Goal: Task Accomplishment & Management: Manage account settings

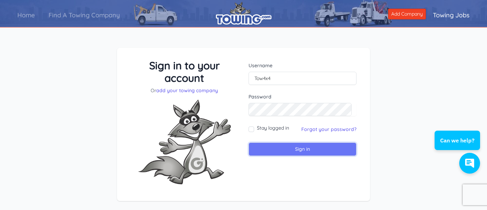
click at [287, 149] on input "Sign in" at bounding box center [303, 150] width 108 height 14
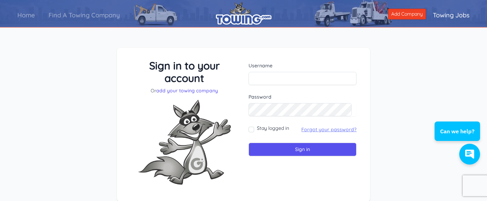
click at [333, 130] on link "Forgot your password?" at bounding box center [328, 129] width 55 height 6
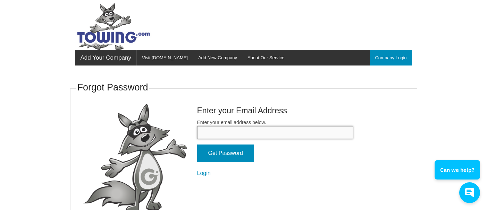
click at [300, 133] on input "Enter your email address below." at bounding box center [275, 132] width 156 height 13
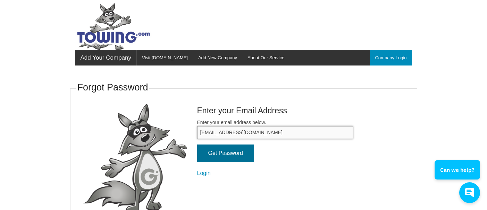
type input "Tow4x4@aol.com"
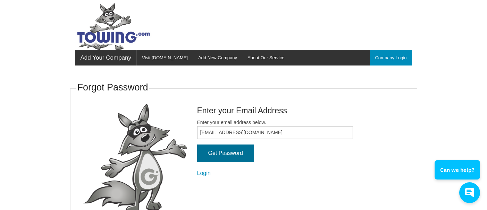
click at [227, 158] on input "Get Password" at bounding box center [225, 154] width 57 height 18
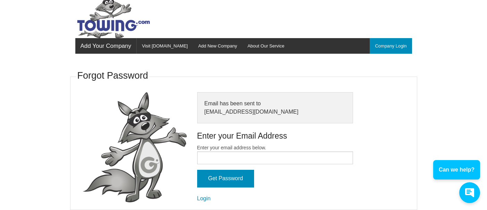
scroll to position [18, 0]
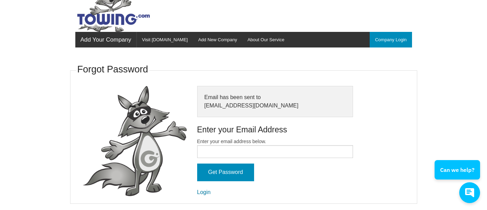
click at [205, 192] on link "Login" at bounding box center [204, 193] width 14 height 6
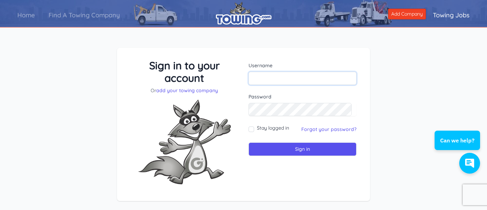
click at [268, 77] on input "text" at bounding box center [303, 78] width 108 height 13
type input "Tow4x4"
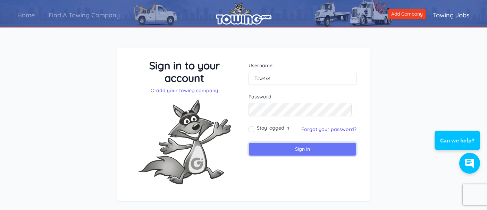
click at [308, 152] on input "Sign in" at bounding box center [303, 150] width 108 height 14
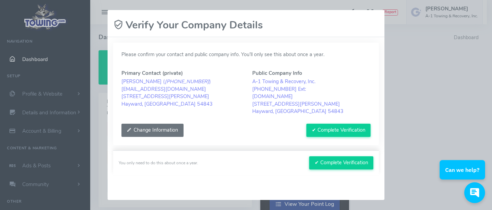
click at [159, 129] on button "Change Information" at bounding box center [153, 130] width 62 height 13
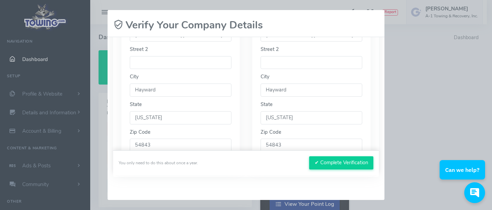
scroll to position [204, 0]
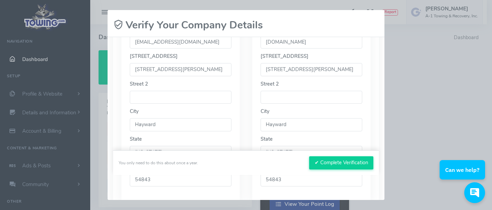
click at [277, 70] on input "10685 N Minnie Ave" at bounding box center [312, 69] width 102 height 13
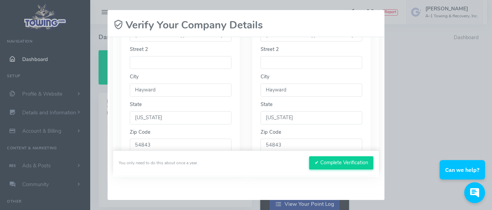
scroll to position [273, 0]
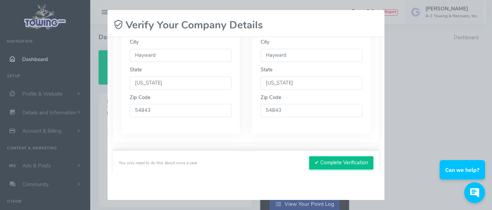
type input "10729 N Minnie Ave"
click at [327, 161] on button "✔ Complete Verification" at bounding box center [341, 163] width 64 height 13
click at [329, 161] on button "✔ Complete Verification" at bounding box center [341, 163] width 64 height 13
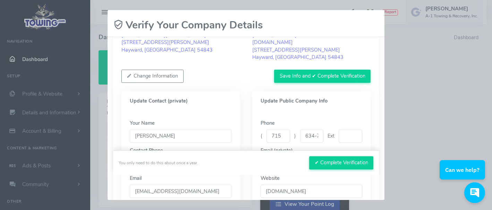
scroll to position [30, 0]
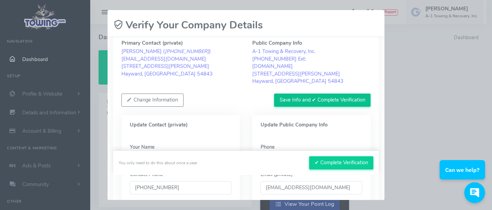
click at [335, 100] on button "Save Info and ✔ Complete Verification" at bounding box center [322, 100] width 97 height 13
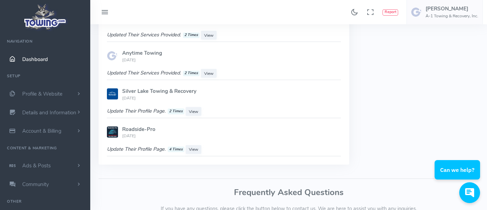
scroll to position [694, 0]
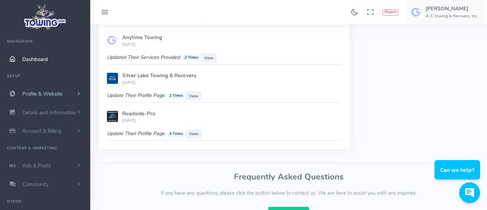
click at [50, 95] on span "Profile & Website" at bounding box center [42, 94] width 40 height 7
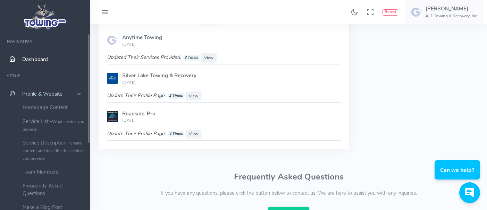
scroll to position [35, 0]
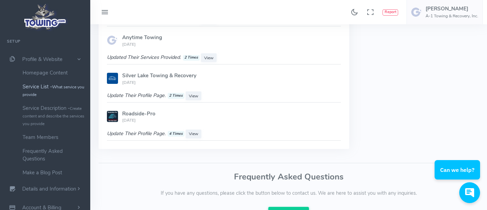
click at [51, 94] on link "Service List - What service you provide" at bounding box center [53, 91] width 73 height 22
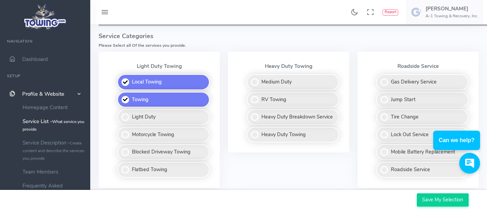
scroll to position [208, 0]
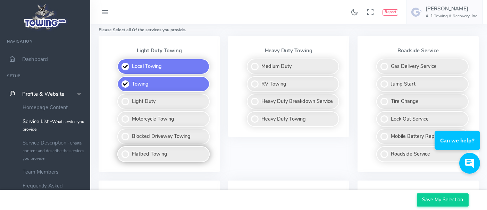
click at [135, 150] on label "Flatbed Towing" at bounding box center [163, 155] width 92 height 16
click at [120, 150] on input "Flatbed Towing" at bounding box center [118, 149] width 5 height 5
checkbox input "true"
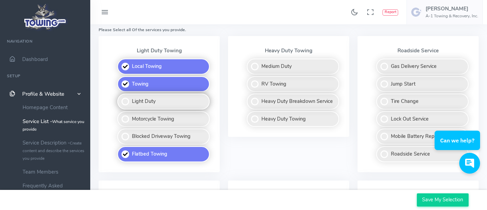
click at [130, 101] on label "Light Duty" at bounding box center [163, 102] width 92 height 16
click at [120, 98] on input "Light Duty" at bounding box center [118, 96] width 5 height 5
checkbox input "true"
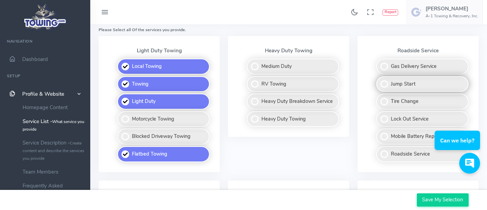
click at [389, 86] on label "Jump Start" at bounding box center [422, 84] width 92 height 16
click at [379, 81] on input "Jump Start" at bounding box center [377, 78] width 5 height 5
checkbox input "true"
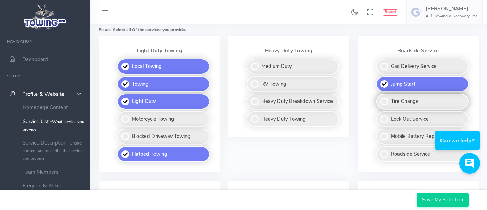
click at [388, 102] on label "Tire Change" at bounding box center [422, 102] width 92 height 16
click at [379, 98] on input "Tire Change" at bounding box center [377, 96] width 5 height 5
checkbox input "true"
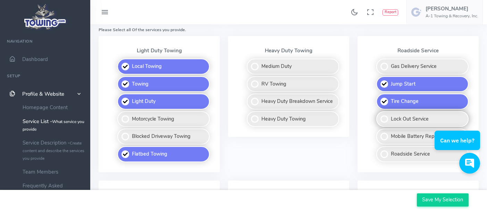
click at [387, 119] on label "Lock Out Service" at bounding box center [422, 119] width 92 height 16
click at [379, 116] on input "Lock Out Service" at bounding box center [377, 113] width 5 height 5
checkbox input "true"
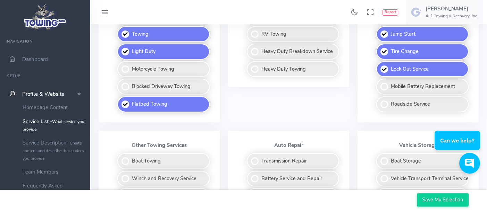
scroll to position [278, 0]
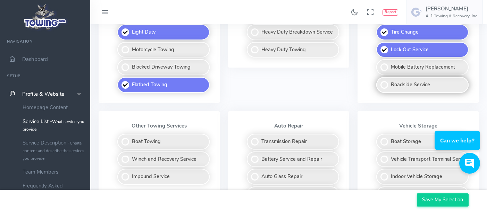
click at [384, 86] on label "Roadside Service" at bounding box center [422, 85] width 92 height 16
click at [379, 82] on input "Roadside Service" at bounding box center [377, 79] width 5 height 5
checkbox input "true"
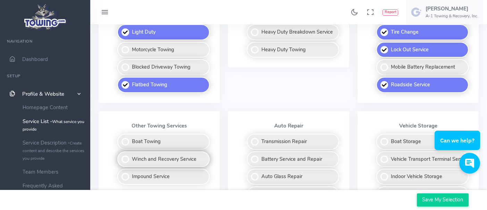
click at [125, 157] on label "Winch and Recovery Service" at bounding box center [163, 160] width 92 height 16
click at [120, 156] on input "Winch and Recovery Service" at bounding box center [118, 154] width 5 height 5
checkbox input "true"
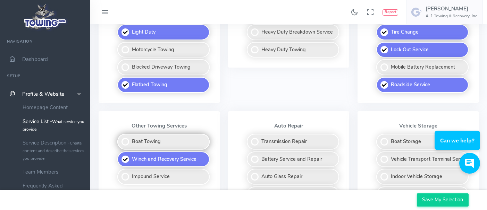
click at [128, 146] on label "Boat Towing" at bounding box center [163, 142] width 92 height 16
click at [120, 139] on input "Boat Towing" at bounding box center [118, 136] width 5 height 5
checkbox input "true"
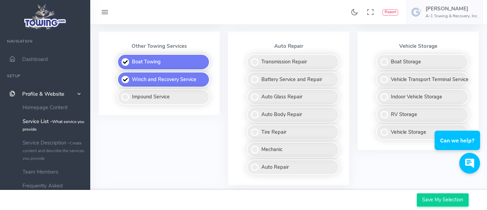
scroll to position [347, 0]
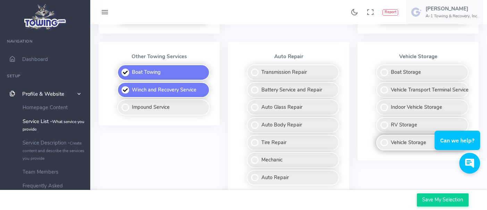
click at [384, 143] on label "Vehicle Storage" at bounding box center [422, 143] width 92 height 16
click at [379, 140] on input "Vehicle Storage" at bounding box center [377, 137] width 5 height 5
checkbox input "true"
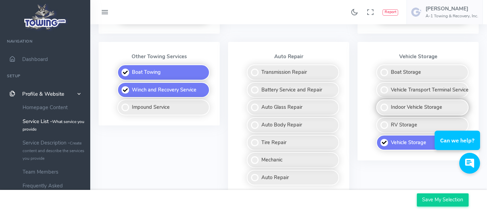
click at [384, 108] on label "Indoor Vehicle Storage" at bounding box center [422, 108] width 92 height 16
click at [379, 104] on input "Indoor Vehicle Storage" at bounding box center [377, 102] width 5 height 5
checkbox input "true"
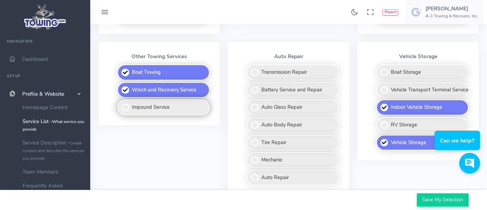
click at [130, 110] on label "Impound Service" at bounding box center [163, 108] width 92 height 16
click at [120, 104] on input "Impound Service" at bounding box center [118, 102] width 5 height 5
checkbox input "true"
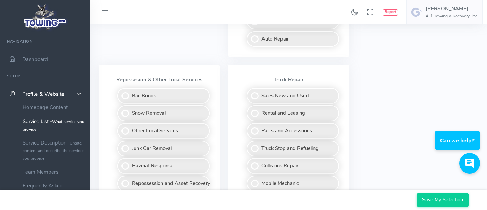
scroll to position [521, 0]
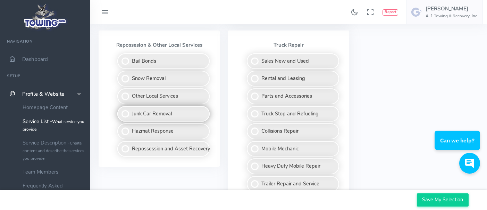
click at [122, 113] on label "Junk Car Removal" at bounding box center [163, 114] width 92 height 16
click at [120, 111] on input "Junk Car Removal" at bounding box center [118, 108] width 5 height 5
checkbox input "true"
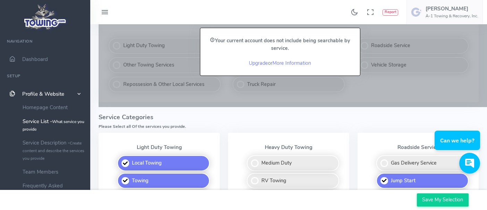
scroll to position [91, 0]
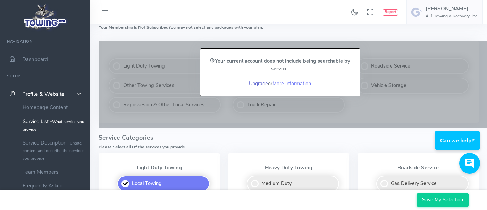
click at [260, 85] on link "Upgrade" at bounding box center [258, 83] width 19 height 7
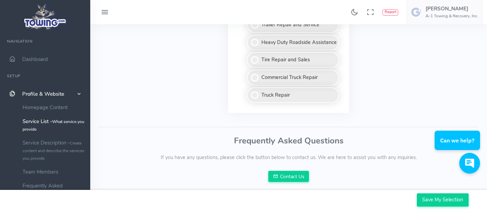
scroll to position [681, 0]
click at [436, 202] on input "Save My Selection" at bounding box center [443, 200] width 52 height 13
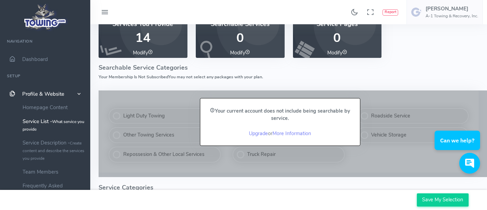
scroll to position [69, 0]
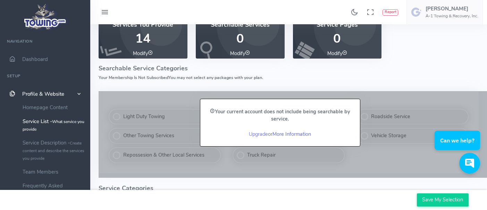
click at [296, 133] on link "More Information" at bounding box center [292, 134] width 39 height 7
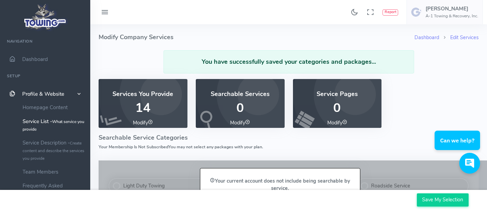
click at [254, 112] on p "0" at bounding box center [240, 108] width 72 height 14
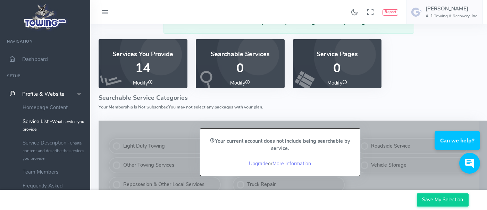
scroll to position [69, 0]
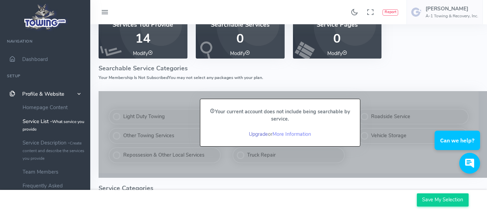
click at [252, 133] on link "Upgrade" at bounding box center [258, 134] width 19 height 7
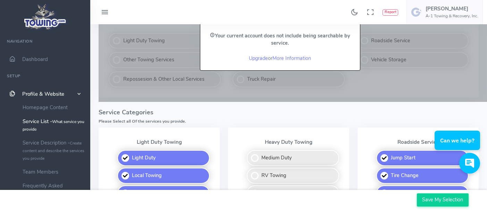
scroll to position [104, 0]
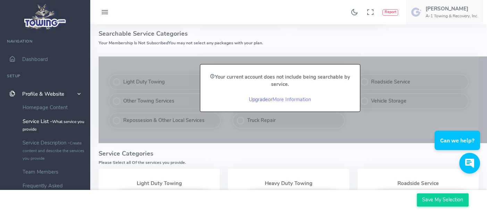
click at [257, 100] on link "Upgrade" at bounding box center [258, 99] width 19 height 7
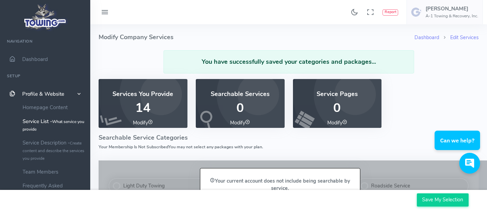
click at [325, 94] on h4 "Service Pages" at bounding box center [337, 94] width 72 height 7
click at [233, 123] on link "Modify" at bounding box center [240, 122] width 20 height 7
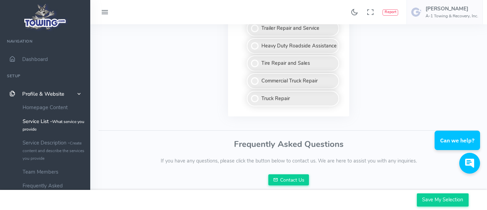
scroll to position [681, 0]
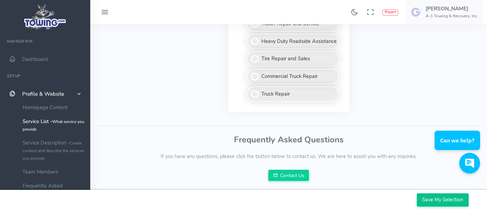
click at [436, 198] on input "Save My Selection" at bounding box center [443, 200] width 52 height 13
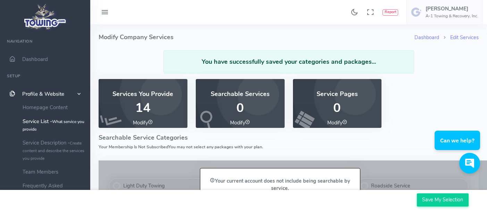
click at [240, 120] on link "Modify" at bounding box center [240, 122] width 20 height 7
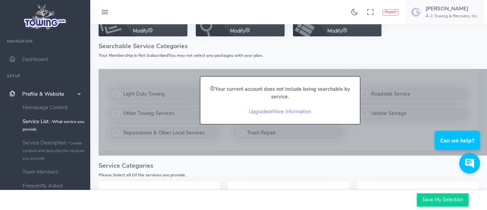
scroll to position [36, 0]
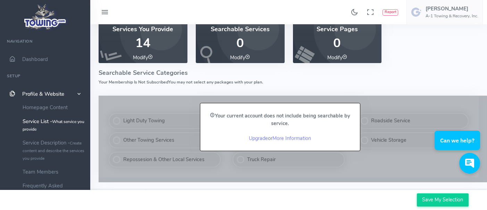
click at [339, 58] on link "Modify" at bounding box center [337, 57] width 20 height 7
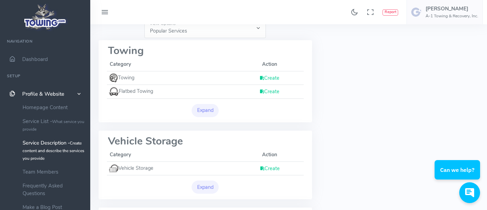
scroll to position [104, 0]
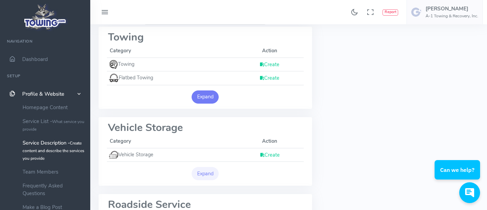
click at [206, 97] on button "Expand" at bounding box center [205, 97] width 27 height 13
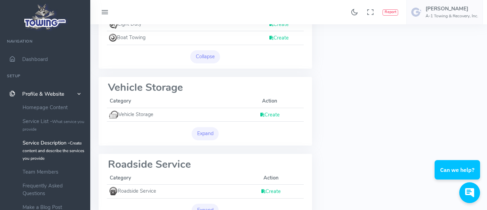
scroll to position [243, 0]
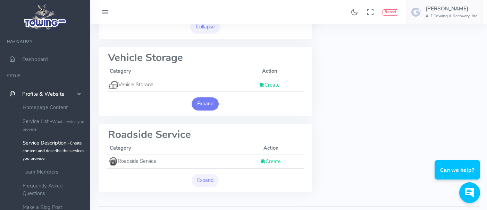
click at [206, 103] on button "Expand" at bounding box center [205, 104] width 27 height 13
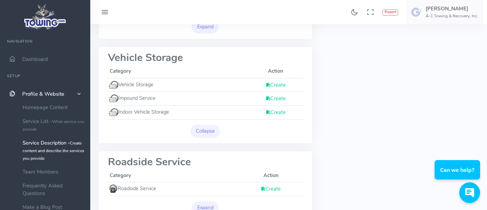
scroll to position [278, 0]
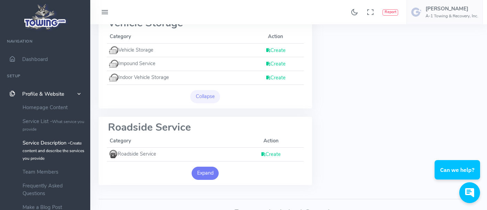
click at [214, 172] on button "Expand" at bounding box center [205, 173] width 27 height 13
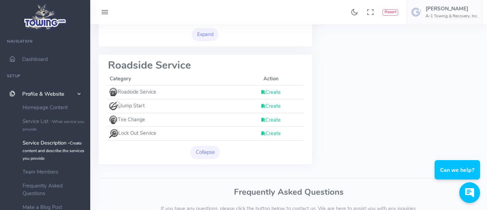
scroll to position [323, 0]
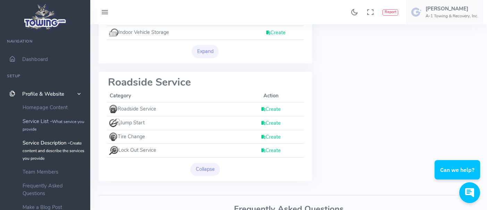
click at [50, 124] on link "Service List - What service you provide" at bounding box center [53, 126] width 73 height 22
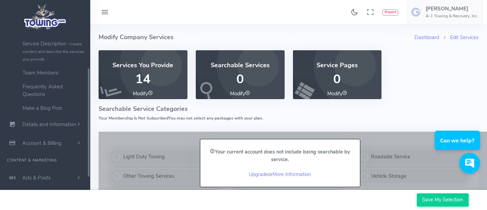
scroll to position [57, 0]
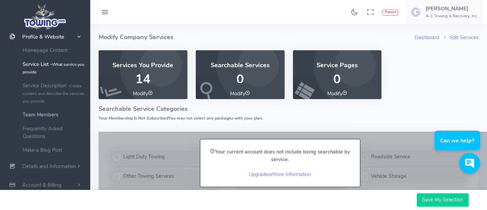
click at [53, 116] on link "Team Members" at bounding box center [53, 115] width 73 height 14
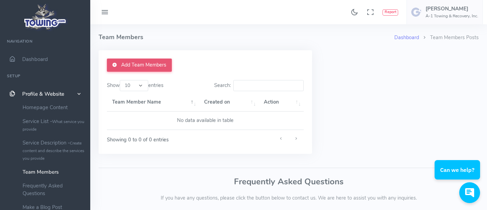
click at [137, 67] on link "Add Team Members" at bounding box center [139, 65] width 65 height 13
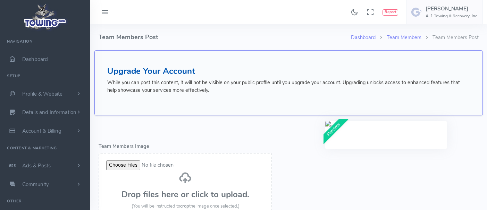
select select
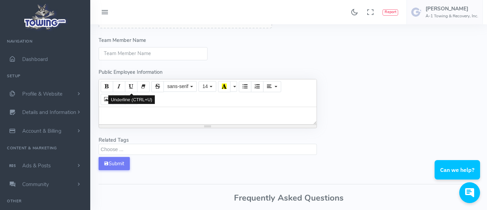
scroll to position [170, 0]
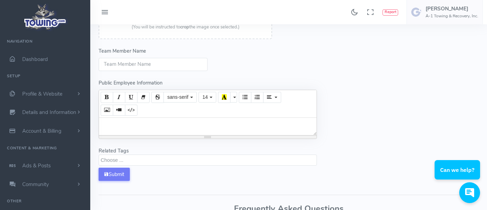
click at [137, 66] on input "Team Member Name" at bounding box center [153, 64] width 109 height 13
type input "[PERSON_NAME]"
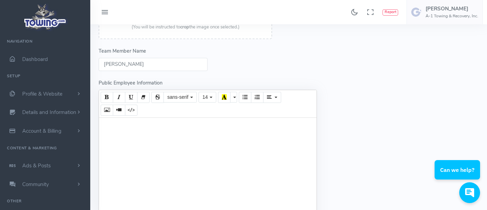
click at [115, 127] on div at bounding box center [208, 179] width 218 height 122
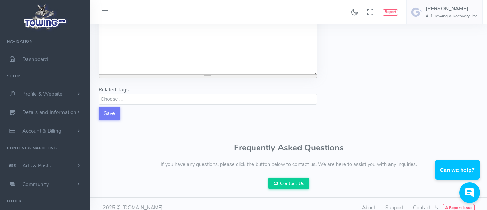
scroll to position [344, 0]
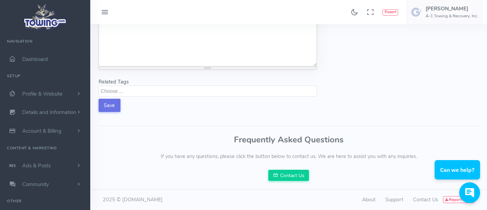
click at [112, 106] on button "Save" at bounding box center [110, 105] width 22 height 13
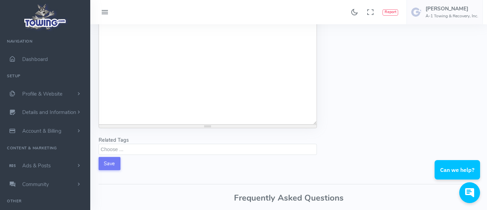
scroll to position [302, 0]
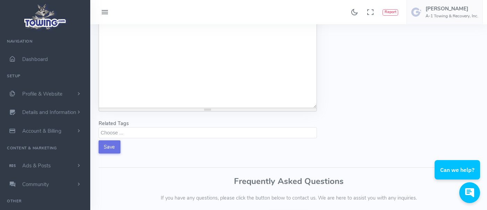
click at [117, 148] on button "Save" at bounding box center [110, 147] width 22 height 13
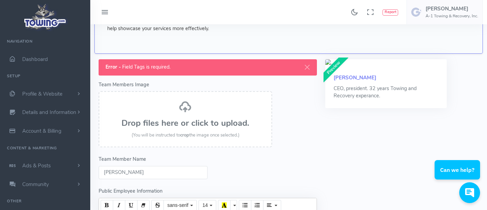
scroll to position [24, 0]
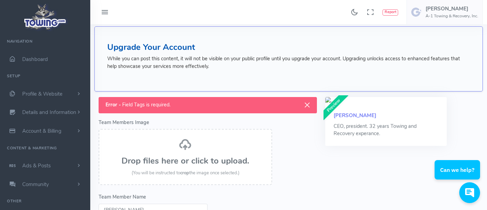
click at [307, 106] on button "Close" at bounding box center [307, 105] width 19 height 16
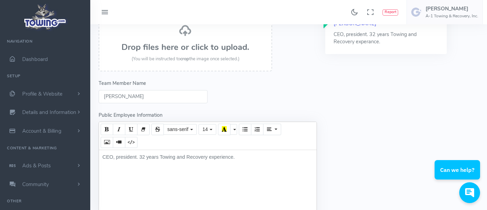
scroll to position [128, 0]
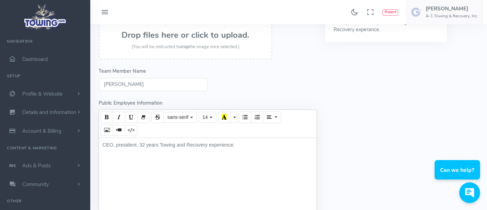
click at [130, 85] on input "[PERSON_NAME]" at bounding box center [153, 84] width 109 height 13
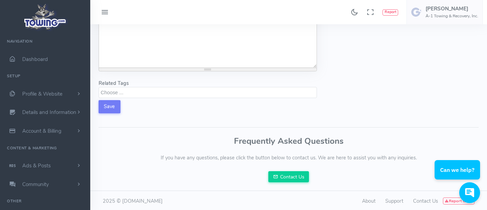
scroll to position [321, 0]
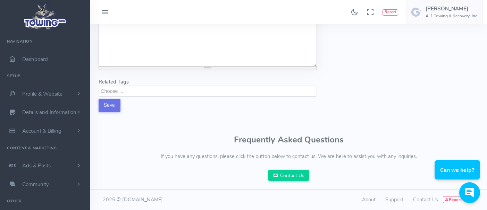
type input "Randy Hill"
click at [111, 108] on button "Save" at bounding box center [110, 105] width 22 height 13
click at [112, 107] on button "Save" at bounding box center [110, 105] width 22 height 13
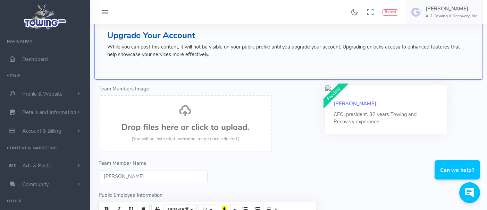
scroll to position [9, 0]
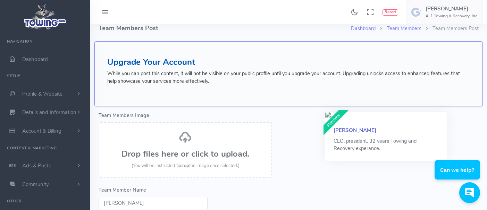
click at [335, 127] on link "Randy Hill" at bounding box center [355, 130] width 43 height 7
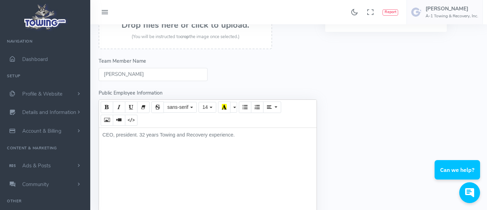
scroll to position [139, 0]
click at [265, 132] on div "CEO, president. 32 years Towing and Recovery experience." at bounding box center [208, 188] width 218 height 122
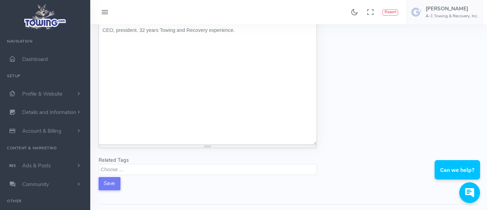
scroll to position [278, 0]
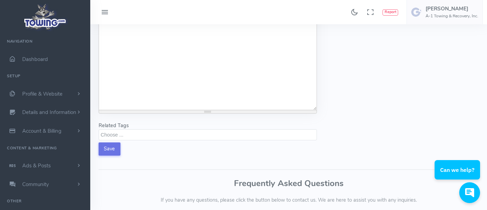
click at [102, 149] on button "Save" at bounding box center [110, 149] width 22 height 13
click at [106, 150] on button "Save" at bounding box center [110, 149] width 22 height 13
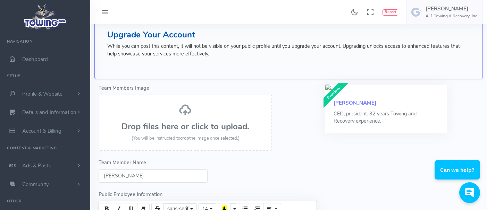
scroll to position [0, 0]
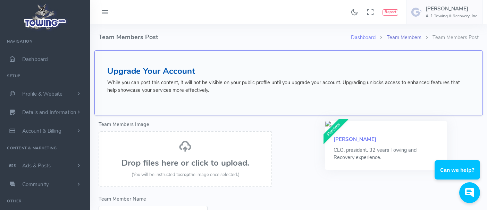
click at [399, 36] on link "Team Members" at bounding box center [404, 37] width 35 height 7
click at [41, 109] on link "Details and Information" at bounding box center [45, 112] width 90 height 19
click at [42, 156] on link "Company Information" at bounding box center [53, 154] width 73 height 14
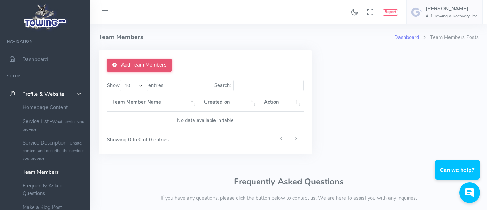
click at [128, 62] on link "Add Team Members" at bounding box center [139, 65] width 65 height 13
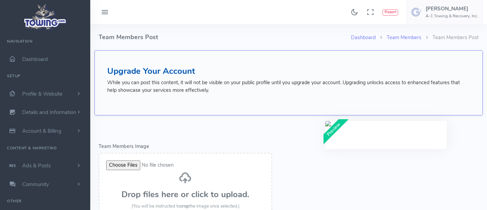
select select
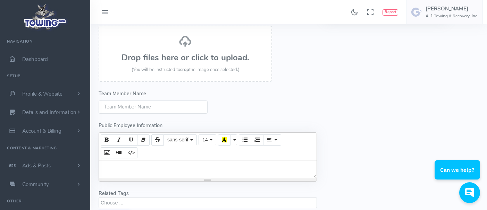
scroll to position [139, 0]
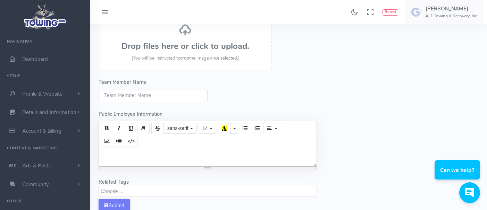
click at [132, 98] on input "Team Member Name" at bounding box center [153, 95] width 109 height 13
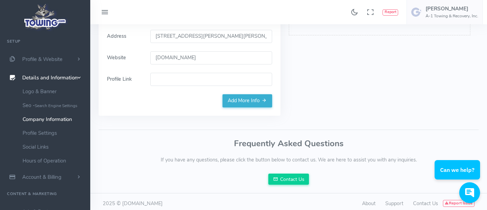
scroll to position [182, 0]
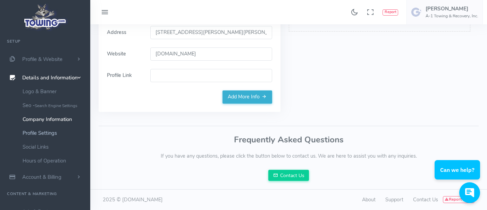
click at [50, 133] on link "Profile Settings" at bounding box center [53, 133] width 73 height 14
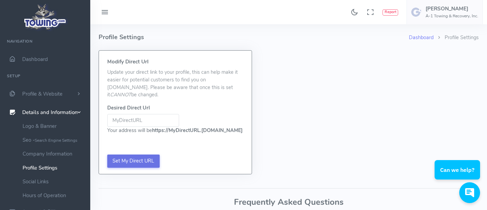
click at [133, 155] on input "Set My Direct URL" at bounding box center [133, 161] width 52 height 13
click at [43, 181] on link "Social Links" at bounding box center [53, 182] width 73 height 14
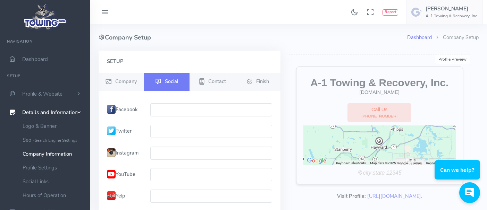
click at [154, 108] on input "text" at bounding box center [211, 109] width 122 height 13
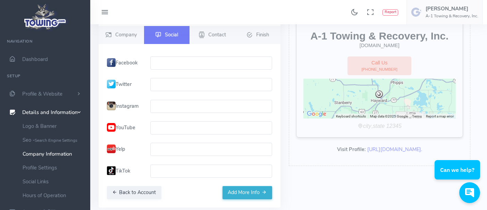
scroll to position [35, 0]
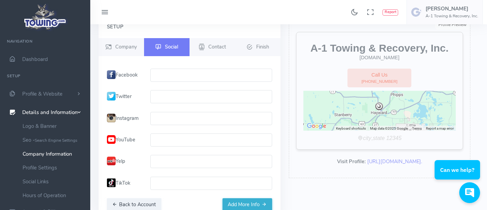
type input "A"
click at [41, 184] on link "Social Links" at bounding box center [53, 182] width 73 height 14
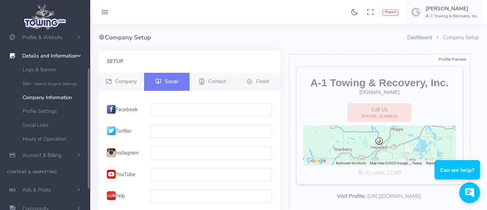
scroll to position [69, 0]
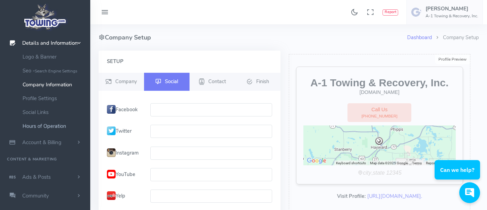
click at [53, 123] on link "Hours of Operation" at bounding box center [53, 126] width 73 height 14
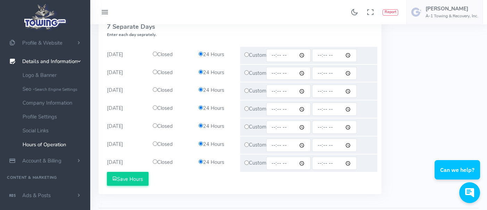
scroll to position [139, 0]
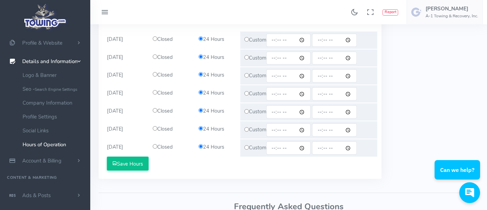
click at [128, 166] on button "Save Hours" at bounding box center [128, 164] width 42 height 14
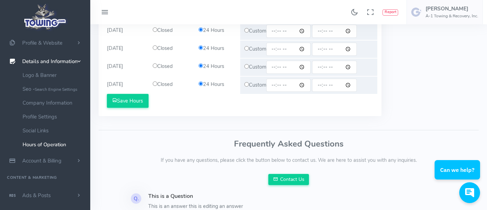
scroll to position [243, 0]
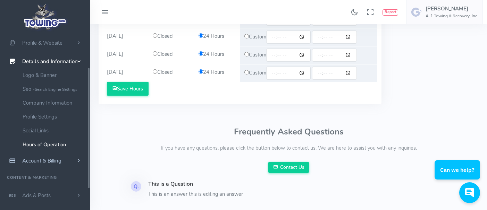
click at [59, 161] on span "Account & Billing" at bounding box center [41, 161] width 39 height 7
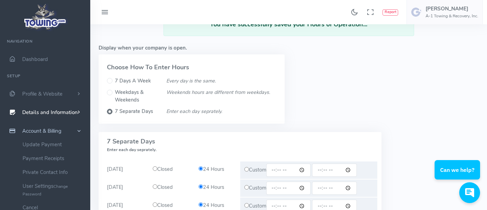
scroll to position [35, 0]
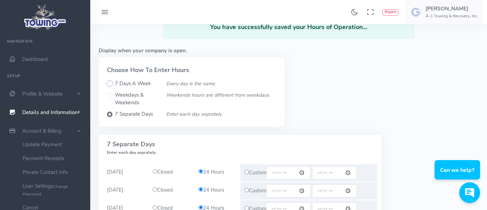
click at [111, 84] on input "7 Days A Week" at bounding box center [110, 84] width 6 height 6
radio input "true"
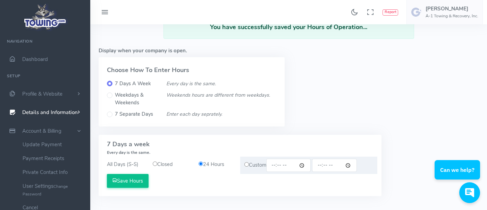
click at [135, 182] on button "Save Hours" at bounding box center [128, 181] width 42 height 14
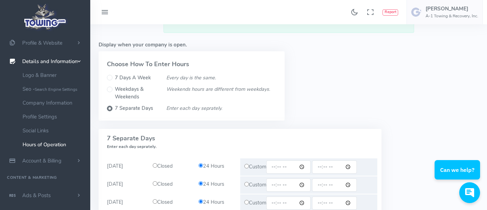
scroll to position [35, 0]
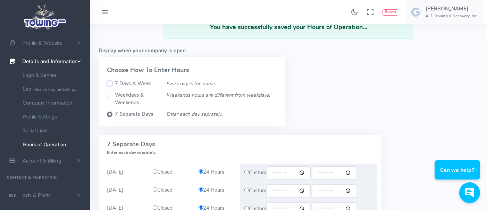
click at [110, 83] on input "7 Days A Week" at bounding box center [110, 84] width 6 height 6
radio input "true"
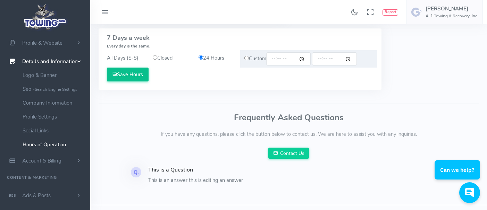
scroll to position [157, 0]
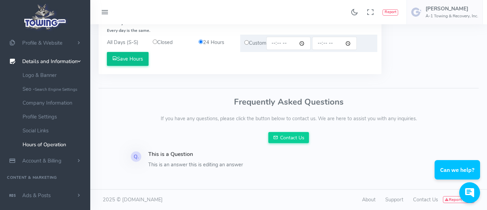
click at [131, 59] on button "Save Hours" at bounding box center [128, 59] width 42 height 14
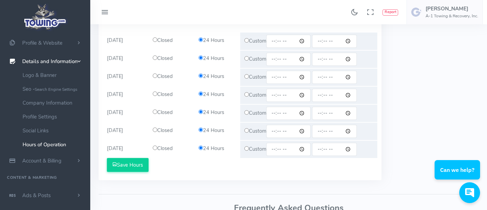
scroll to position [208, 0]
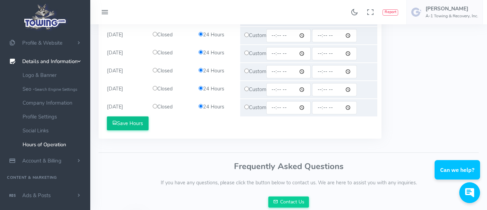
click at [133, 124] on button "Save Hours" at bounding box center [128, 124] width 42 height 14
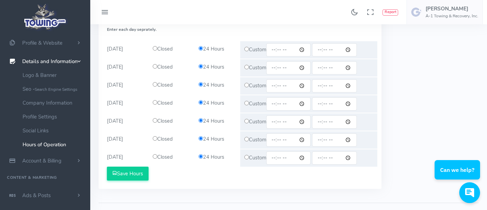
scroll to position [174, 0]
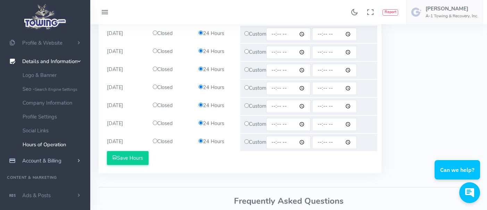
click at [39, 158] on span "Account & Billing" at bounding box center [41, 161] width 39 height 7
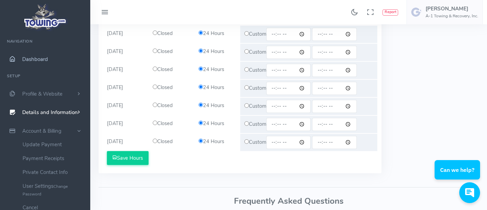
click at [39, 61] on span "Dashboard" at bounding box center [35, 59] width 26 height 7
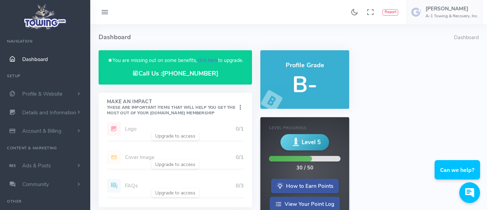
click at [215, 60] on link "click here" at bounding box center [207, 60] width 21 height 7
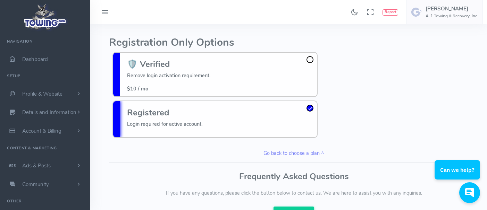
scroll to position [278, 0]
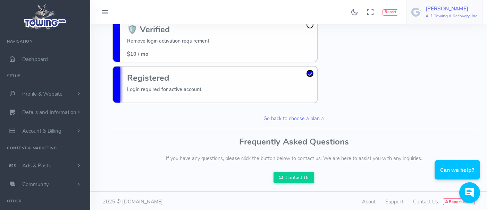
click at [427, 14] on h6 "A-1 Towing & Recovery, Inc." at bounding box center [452, 16] width 53 height 5
click at [447, 67] on span "Logout" at bounding box center [439, 66] width 16 height 7
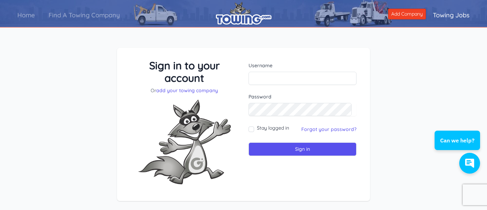
type input "Tow4x4"
